Goal: Check status: Check status

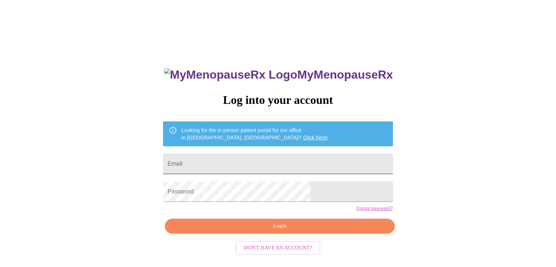
scroll to position [7, 0]
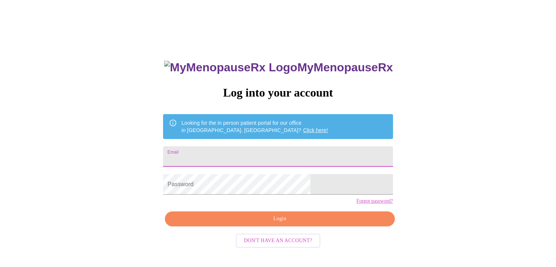
drag, startPoint x: 255, startPoint y: 148, endPoint x: 257, endPoint y: 154, distance: 6.2
click at [255, 148] on input "Email" at bounding box center [277, 156] width 229 height 20
type input "[EMAIL_ADDRESS][DOMAIN_NAME]"
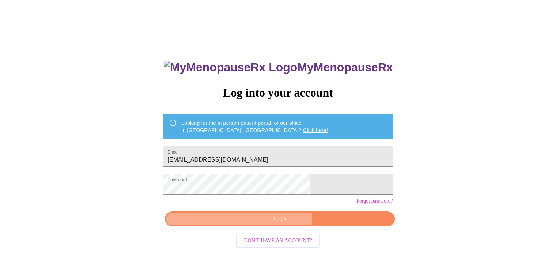
click at [265, 223] on span "Login" at bounding box center [279, 218] width 213 height 9
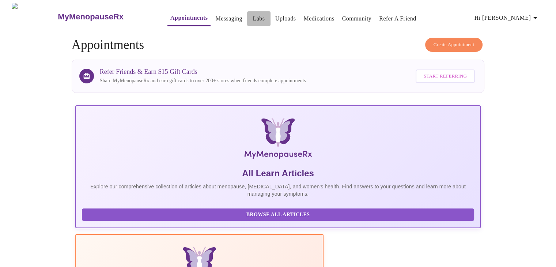
click at [252, 14] on link "Labs" at bounding box center [258, 19] width 12 height 10
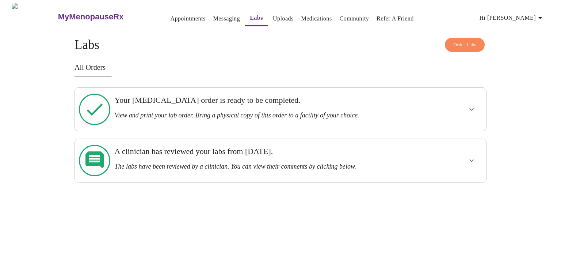
click at [472, 108] on icon "show more" at bounding box center [471, 109] width 9 height 9
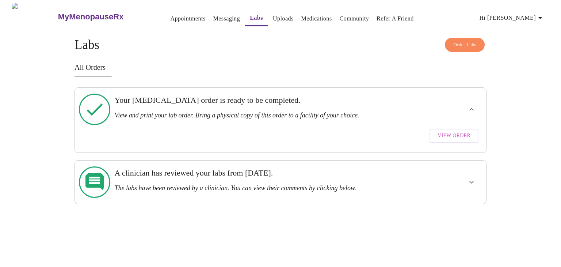
click at [450, 131] on span "View Order" at bounding box center [454, 135] width 33 height 9
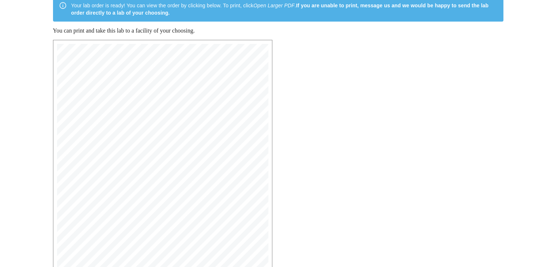
scroll to position [73, 0]
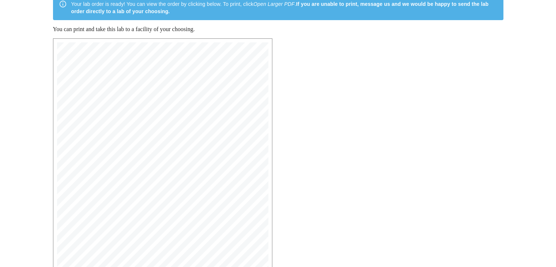
drag, startPoint x: 75, startPoint y: 198, endPoint x: 151, endPoint y: 197, distance: 76.3
click at [142, 198] on span "[MEDICAL_DATA]: Pelvic Non/OB, CPT 76830" at bounding box center [107, 199] width 70 height 3
copy span "ransvaginal Ultrasound: Pelvic Non/OB, CPT 76830"
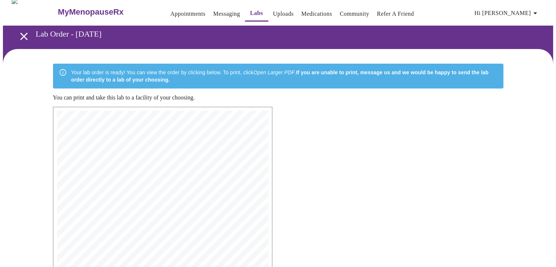
scroll to position [0, 0]
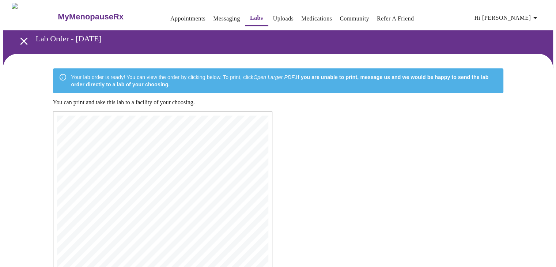
click at [273, 14] on link "Uploads" at bounding box center [283, 19] width 21 height 10
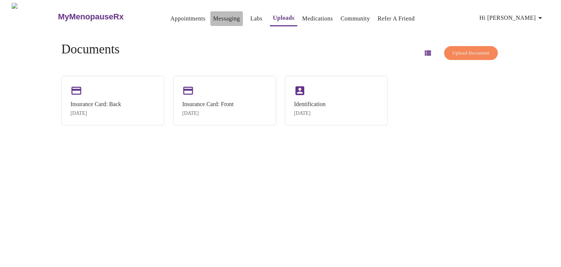
click at [213, 18] on link "Messaging" at bounding box center [226, 19] width 27 height 10
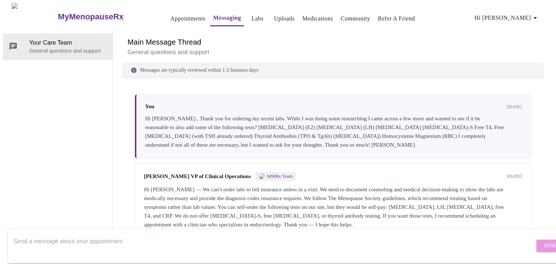
click at [251, 15] on link "Labs" at bounding box center [257, 19] width 12 height 10
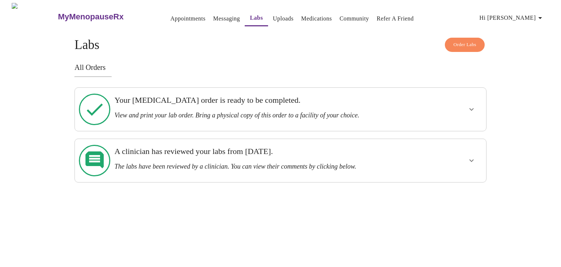
click at [469, 156] on icon "show more" at bounding box center [471, 160] width 9 height 9
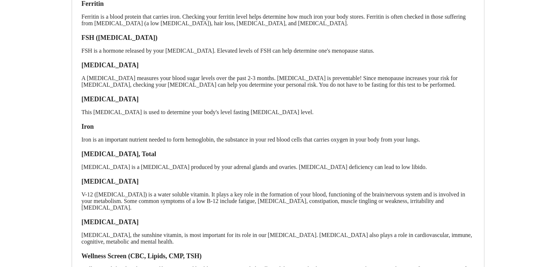
scroll to position [231, 0]
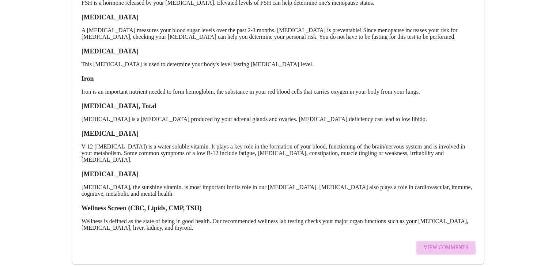
click at [437, 243] on span "View Comments" at bounding box center [445, 247] width 45 height 9
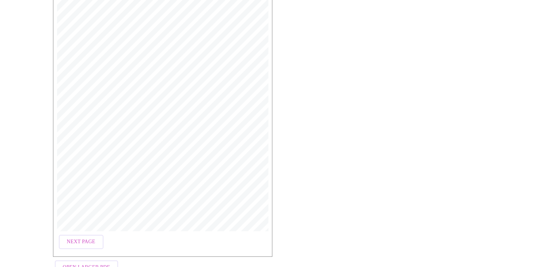
scroll to position [138, 0]
